Goal: Task Accomplishment & Management: Manage account settings

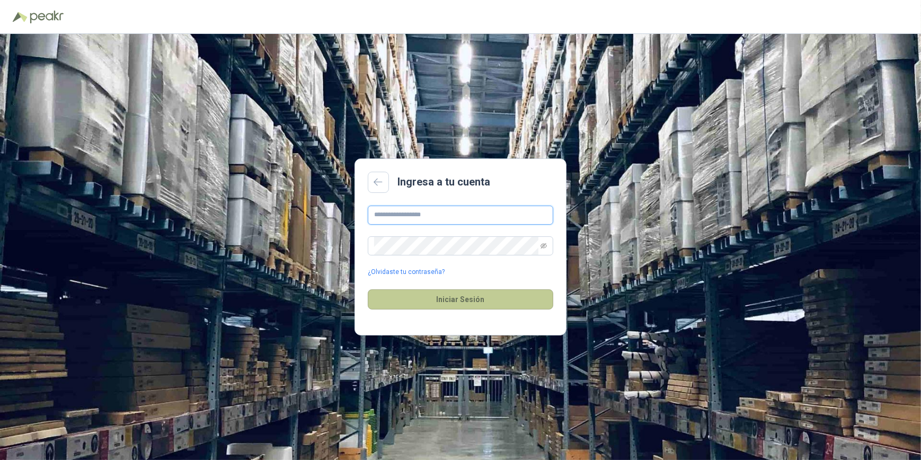
type input "**********"
click at [444, 298] on button "Iniciar Sesión" at bounding box center [461, 299] width 186 height 20
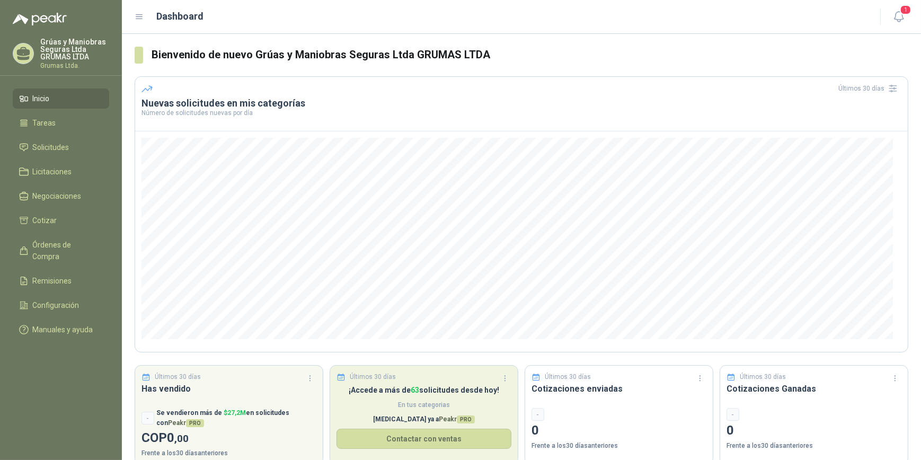
click at [374, 374] on p "Últimos 30 días" at bounding box center [373, 377] width 46 height 10
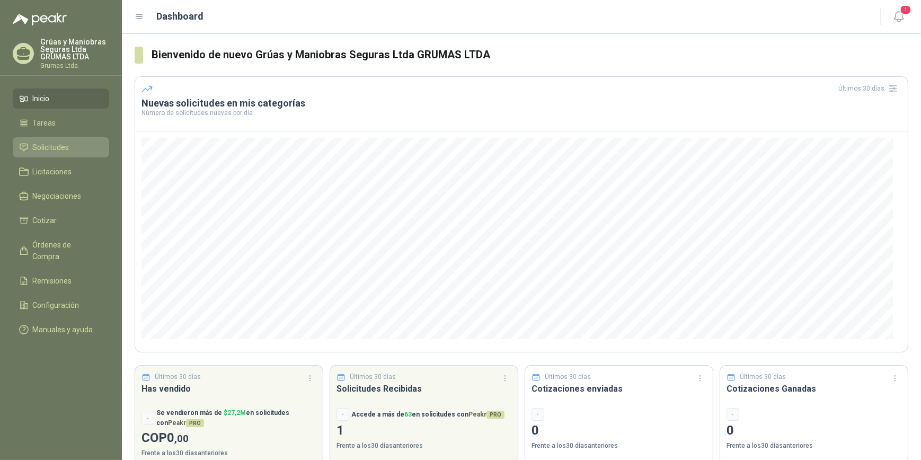
click at [53, 146] on span "Solicitudes" at bounding box center [51, 148] width 37 height 12
